Goal: Check status

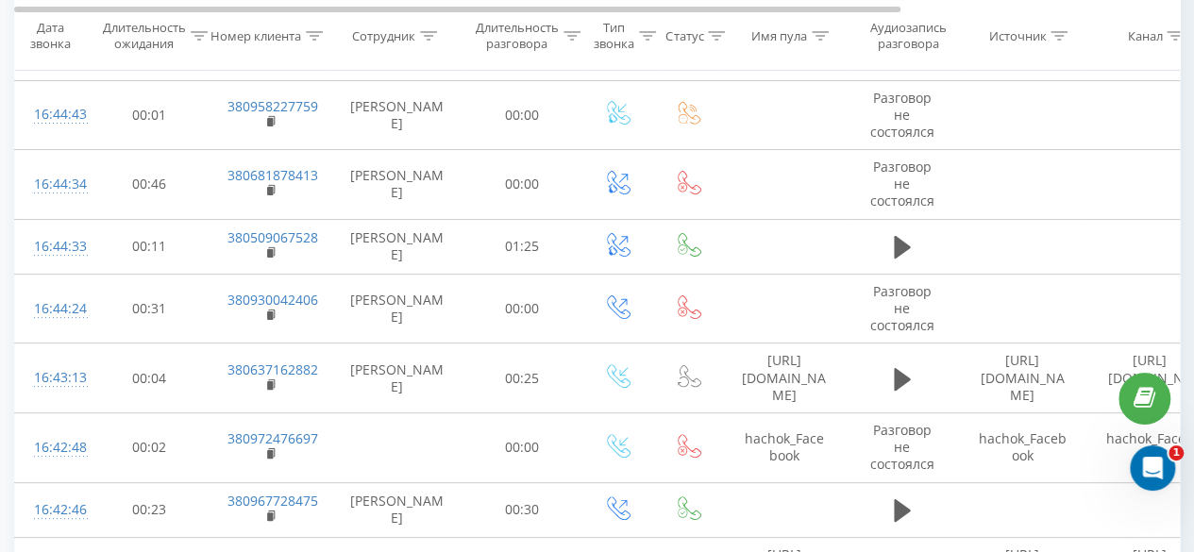
scroll to position [3681, 0]
